Goal: Obtain resource: Obtain resource

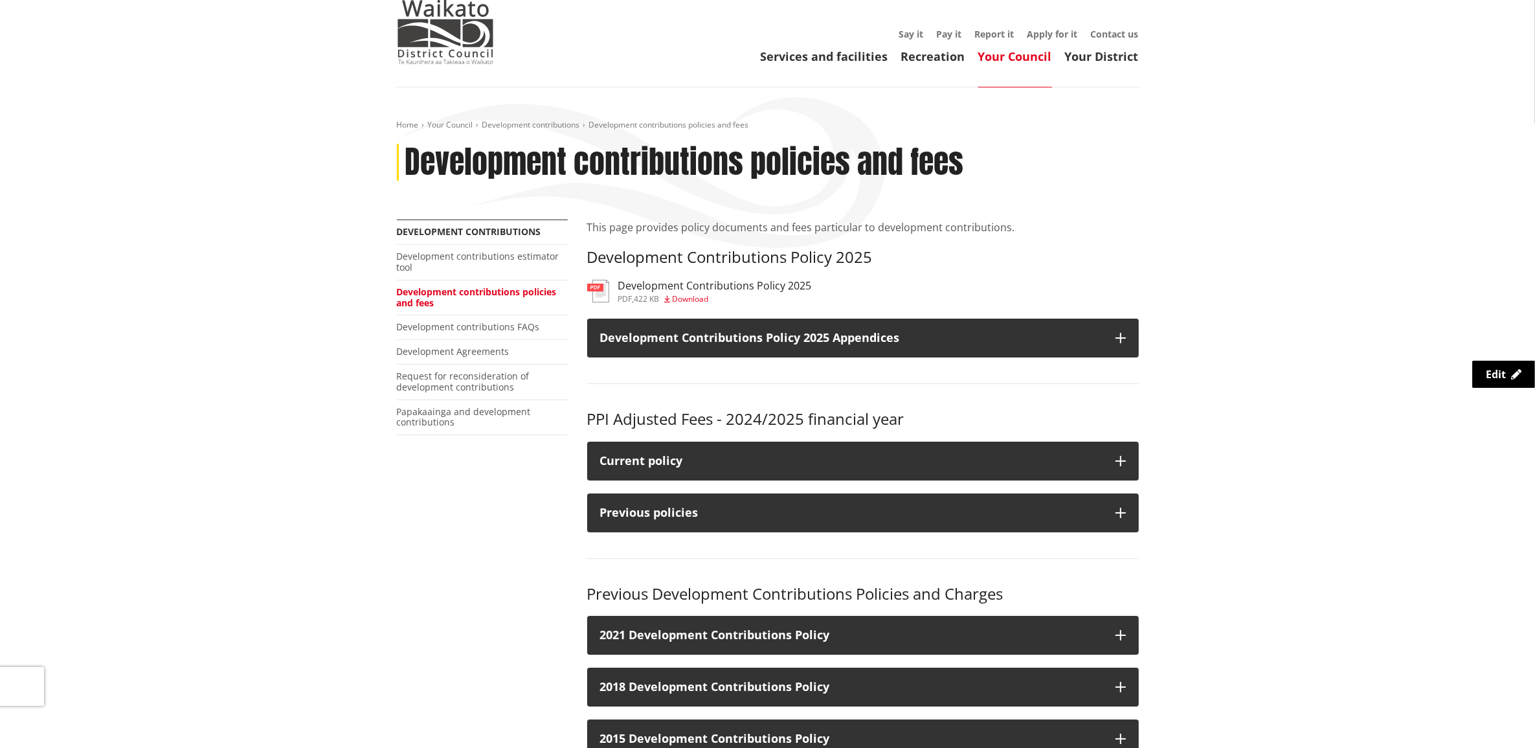
scroll to position [81, 0]
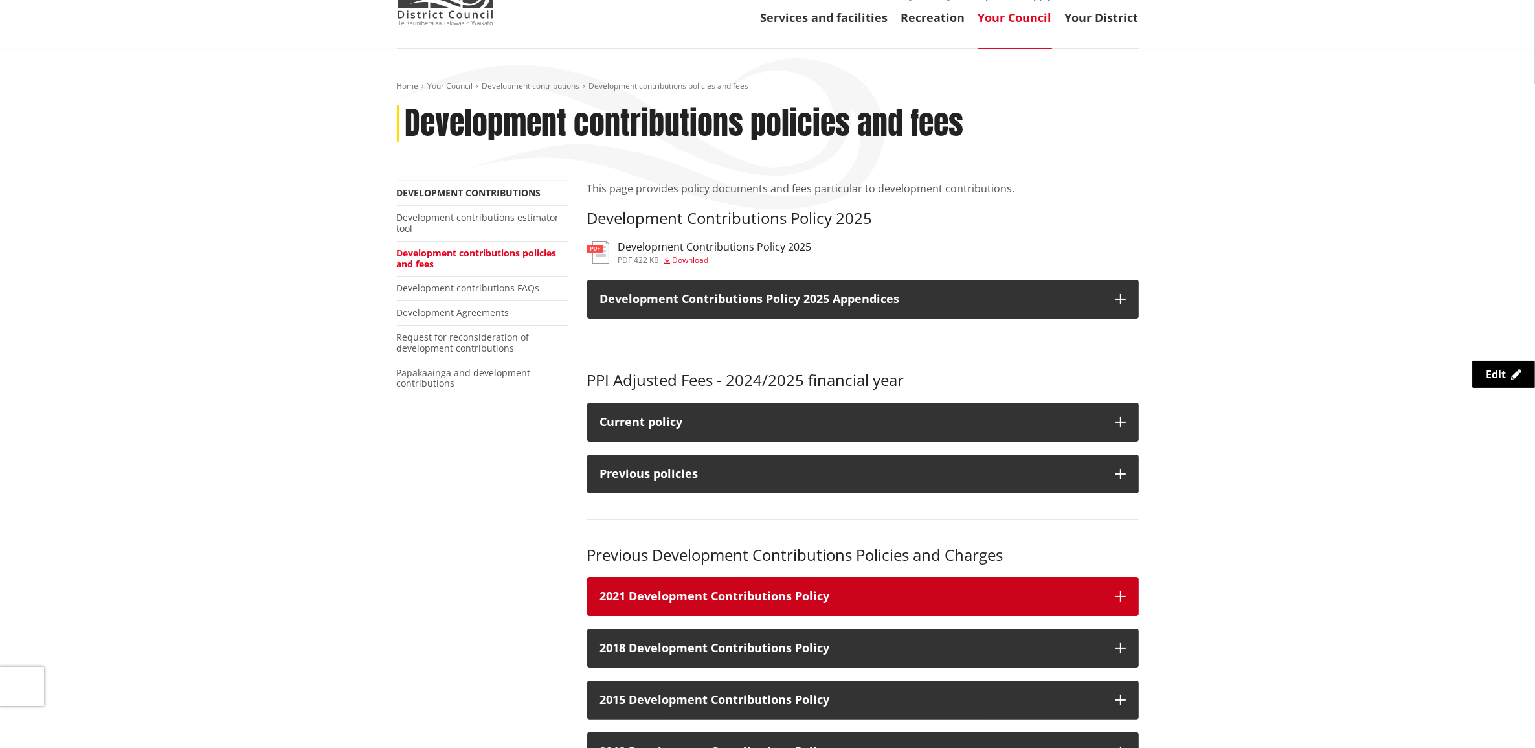
click at [1122, 596] on icon "button" at bounding box center [1121, 596] width 10 height 10
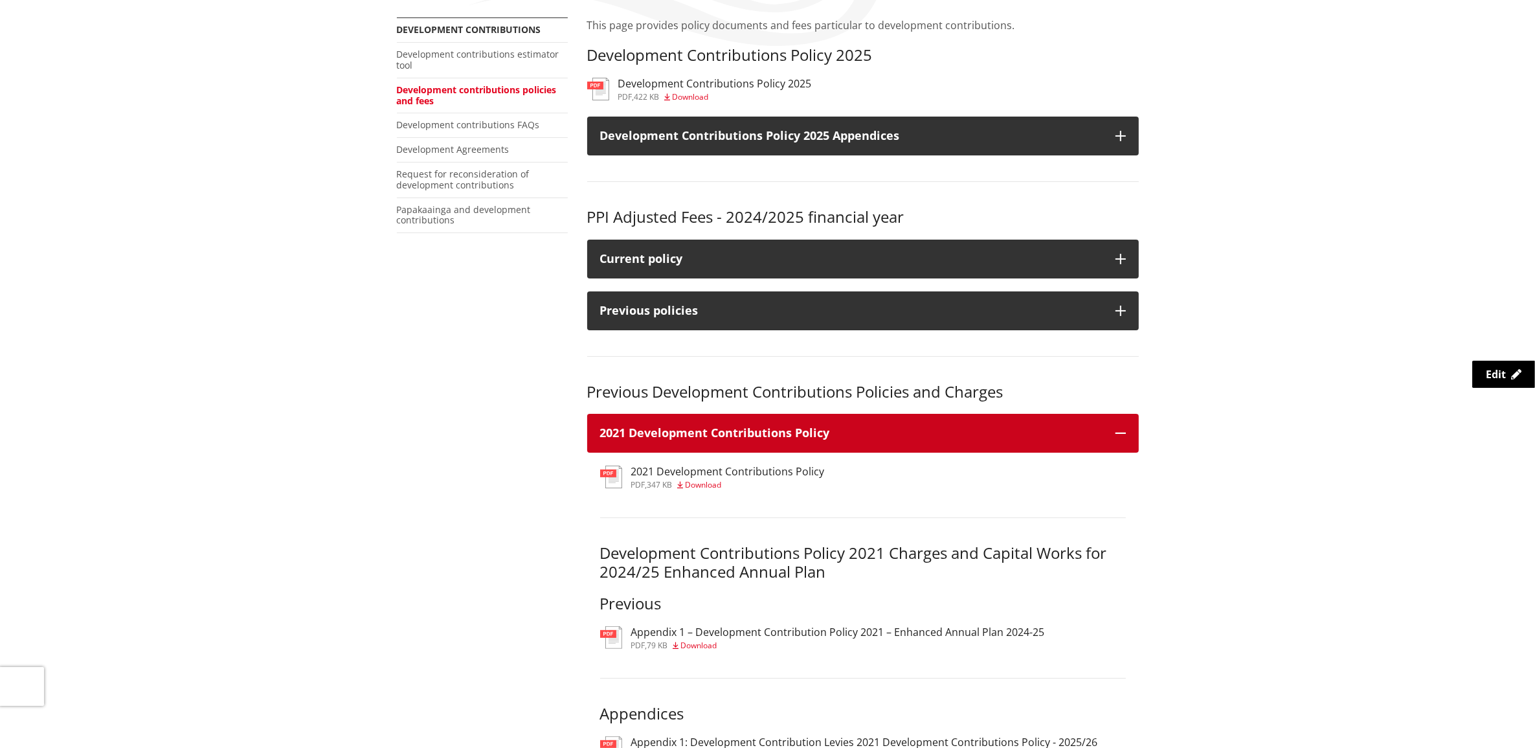
scroll to position [486, 0]
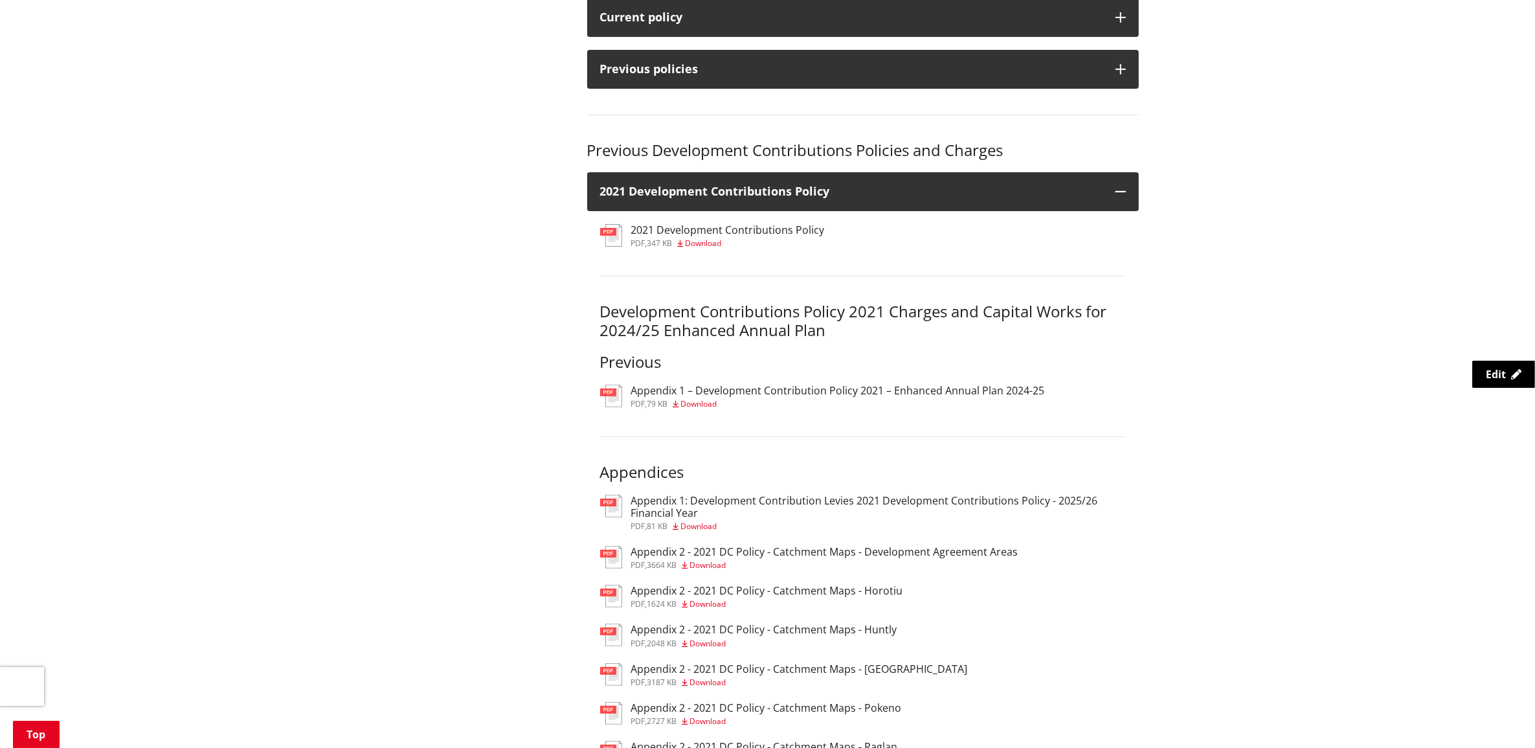
click at [692, 395] on h3 "Appendix 1 – Development Contribution Policy 2021 – Enhanced Annual Plan 2024-25" at bounding box center [838, 391] width 414 height 12
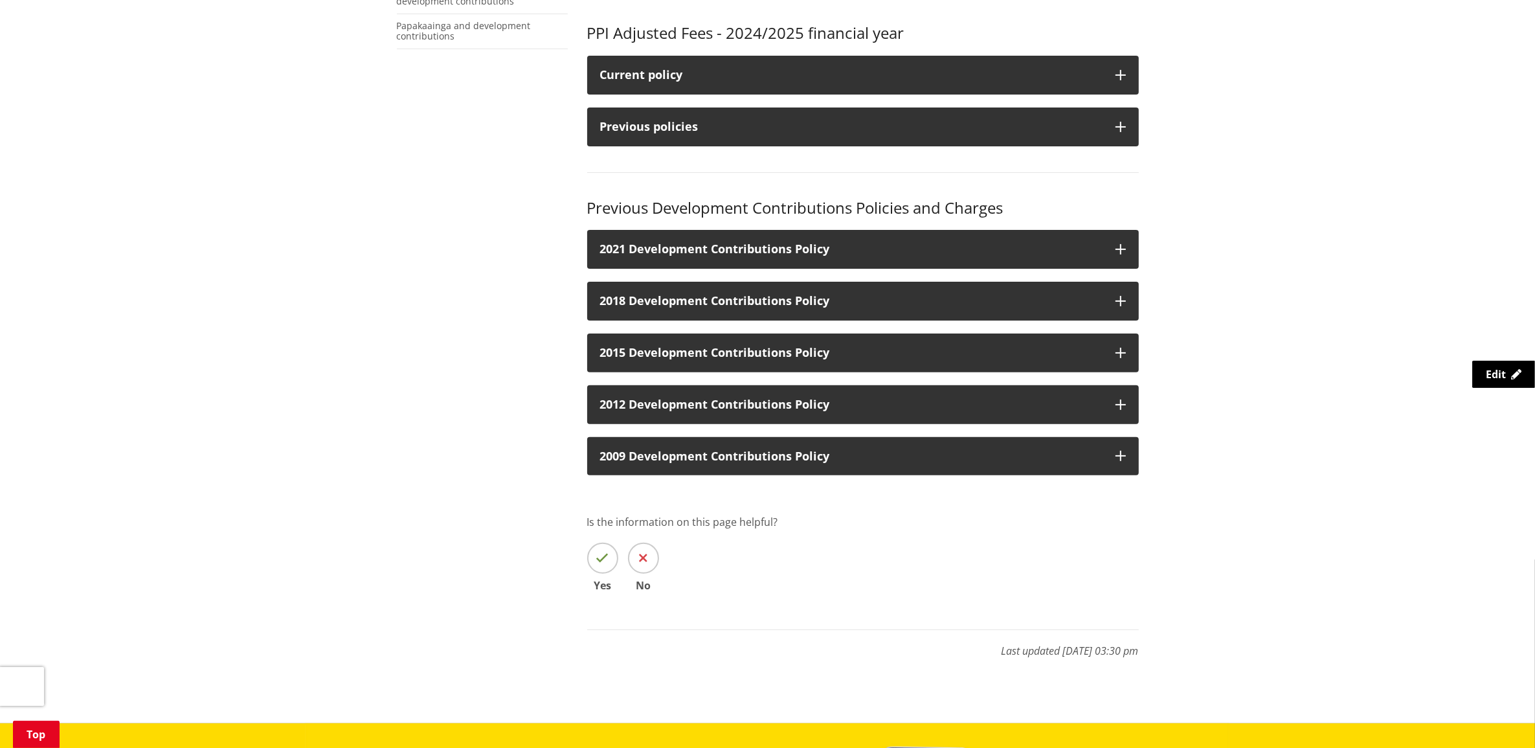
scroll to position [405, 0]
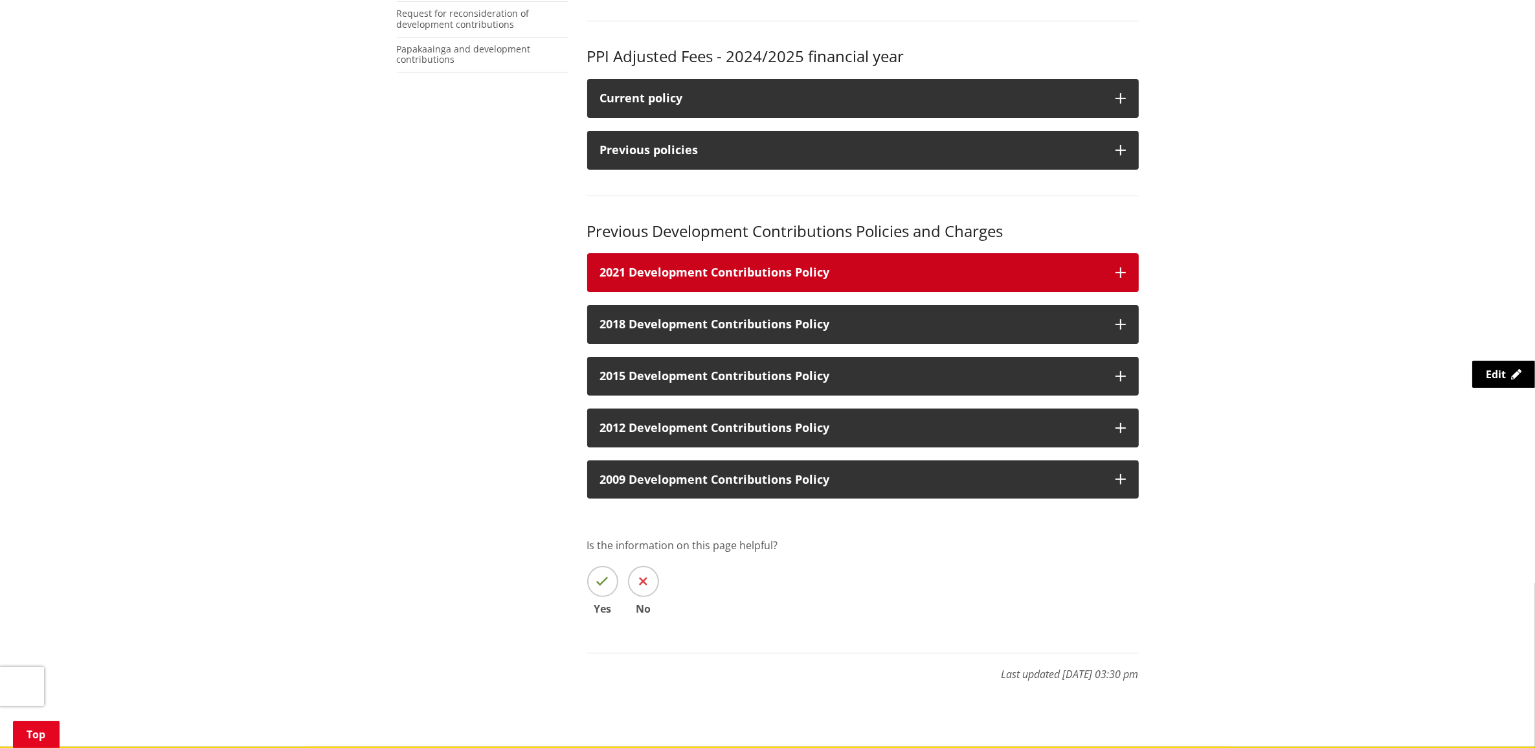
click at [1117, 267] on icon "button" at bounding box center [1121, 272] width 10 height 10
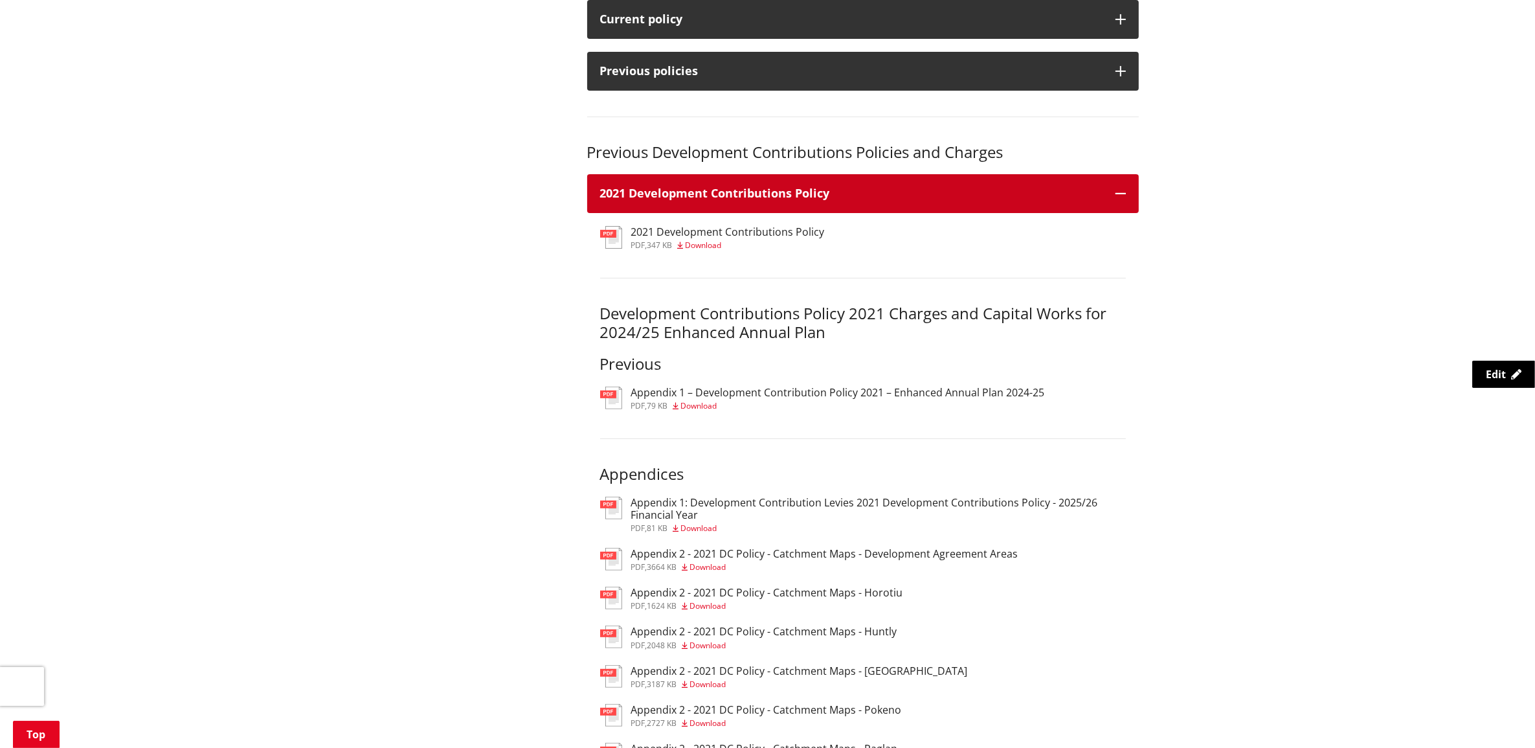
scroll to position [648, 0]
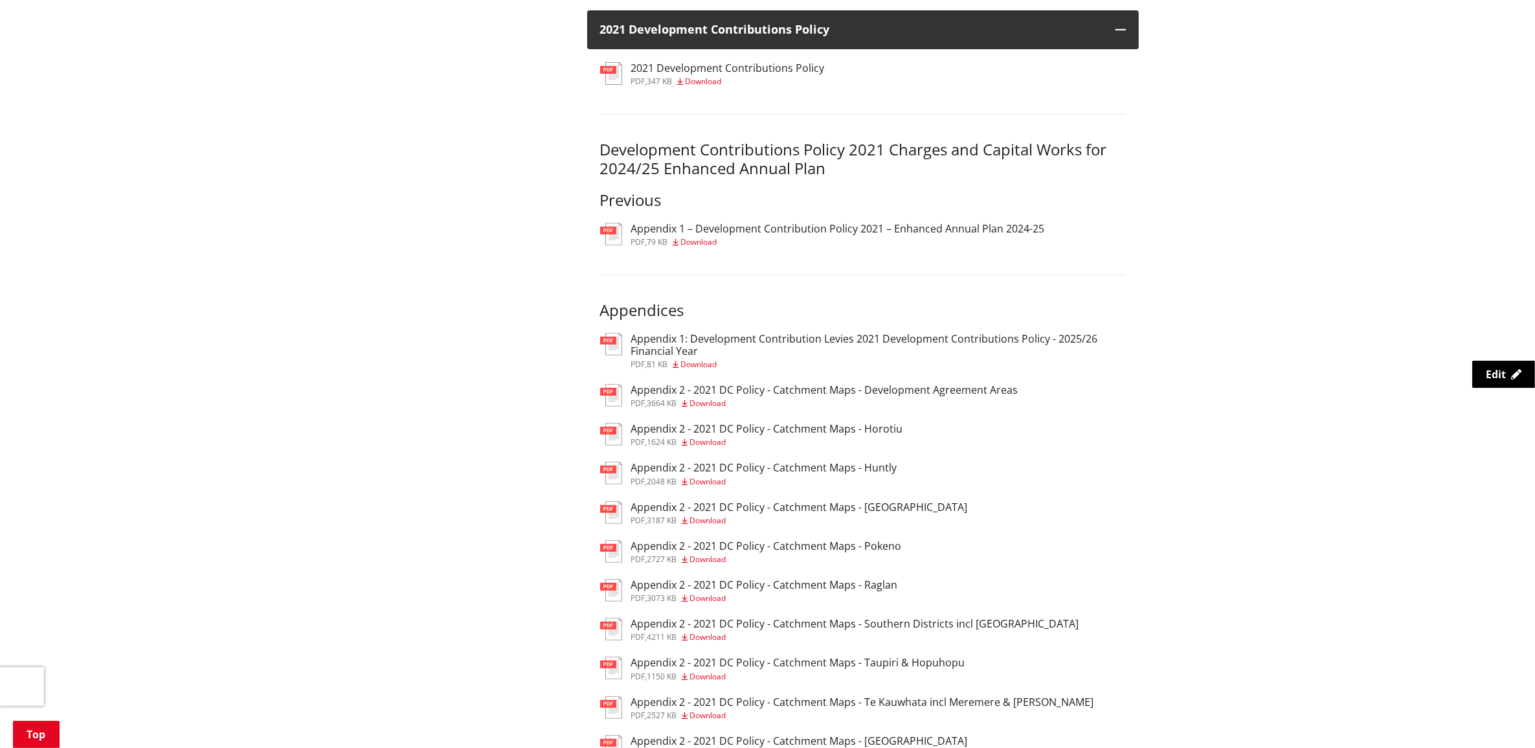
click at [837, 338] on h3 "Appendix 1: Development Contribution Levies 2021 Development Contributions Poli…" at bounding box center [878, 345] width 495 height 25
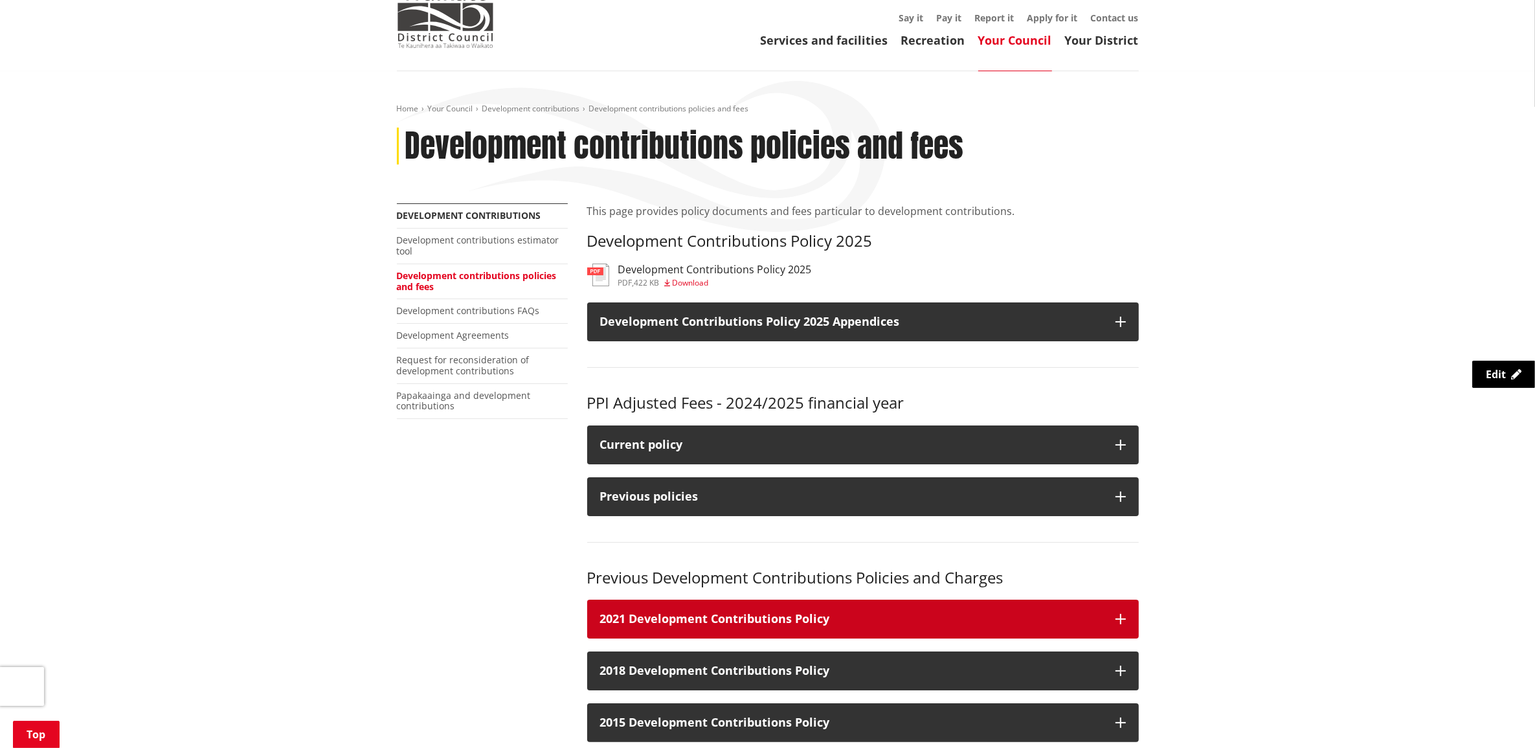
scroll to position [162, 0]
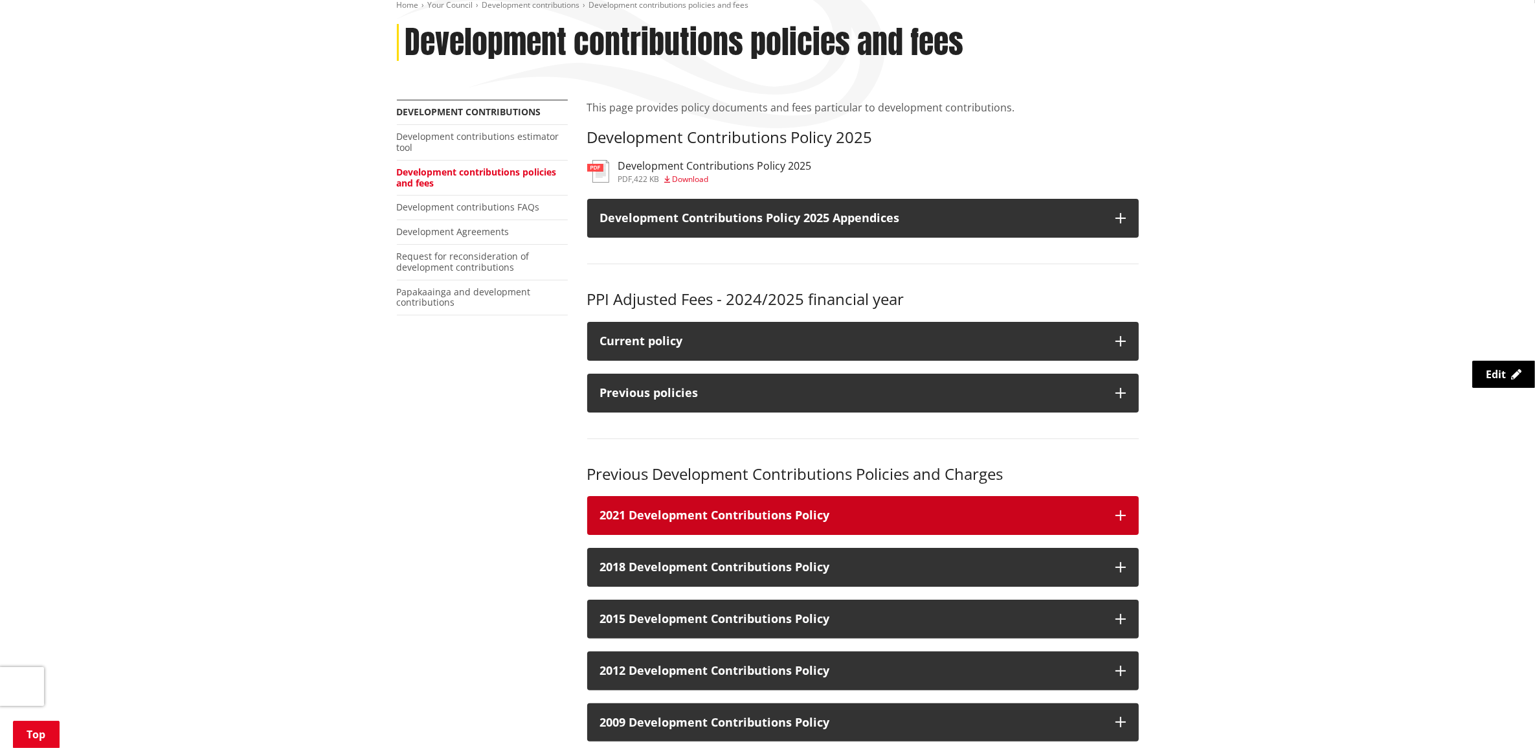
click at [1122, 516] on icon "button" at bounding box center [1121, 515] width 10 height 10
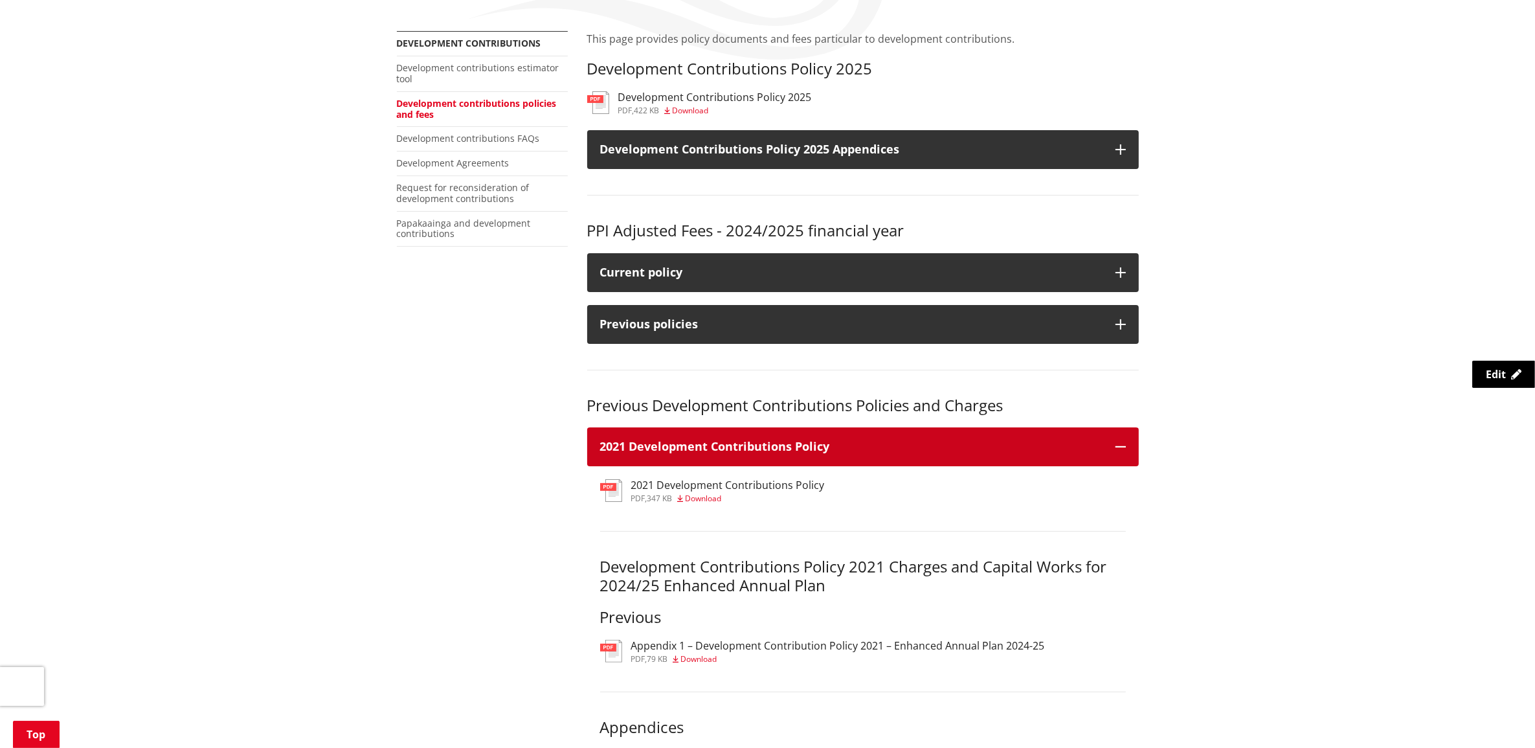
scroll to position [324, 0]
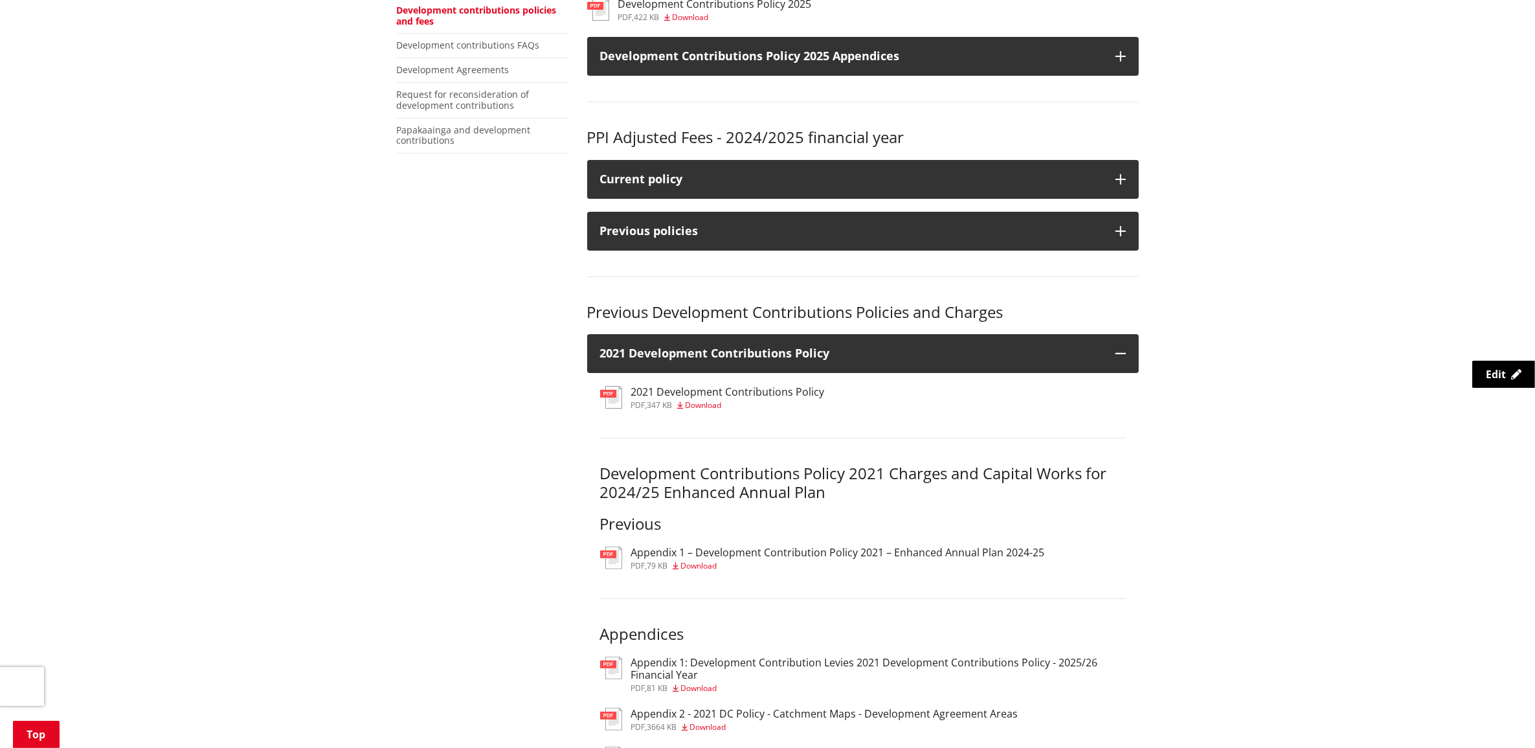
click at [690, 558] on h3 "Appendix 1 – Development Contribution Policy 2021 – Enhanced Annual Plan 2024-25" at bounding box center [838, 553] width 414 height 12
